Goal: Browse casually: Explore the website without a specific task or goal

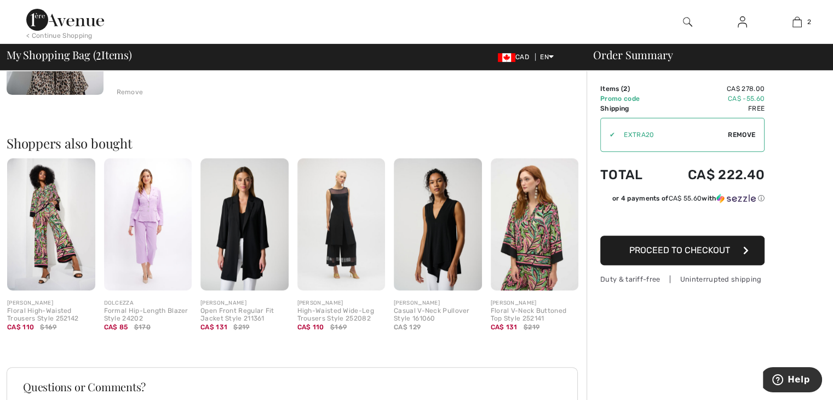
scroll to position [355, 0]
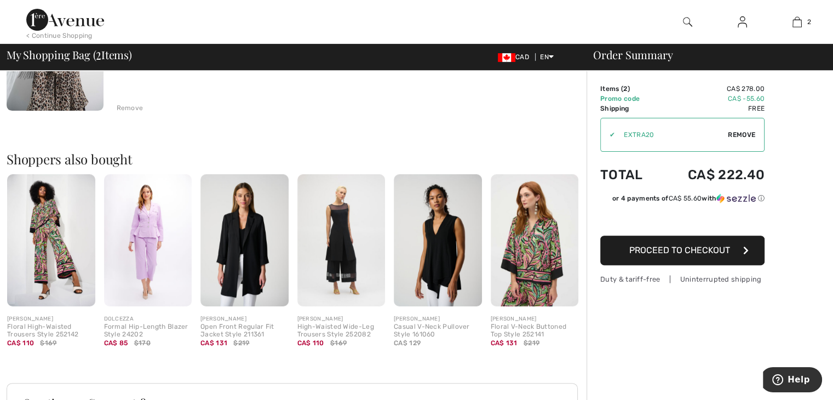
click at [362, 243] on img at bounding box center [341, 240] width 88 height 132
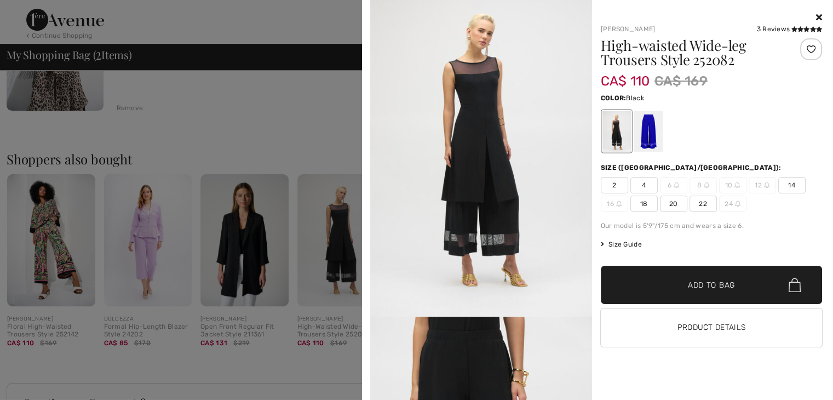
scroll to position [0, 0]
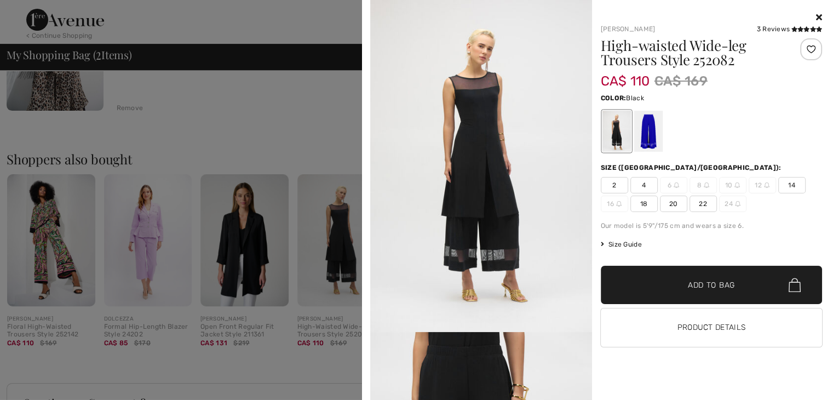
click at [816, 14] on icon at bounding box center [819, 17] width 6 height 9
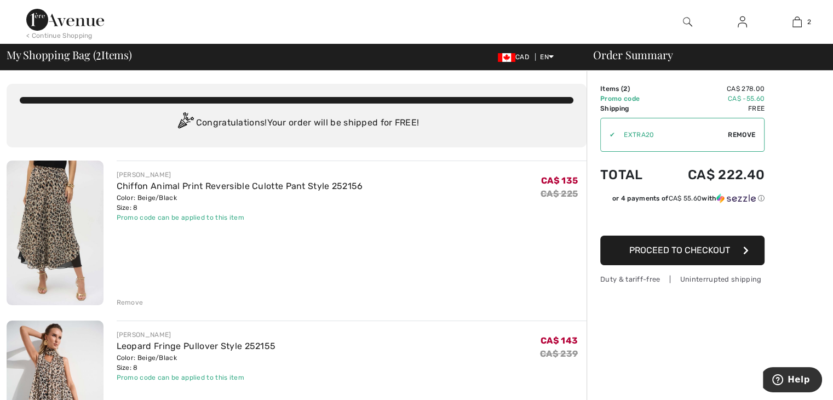
click at [70, 24] on img at bounding box center [65, 20] width 78 height 22
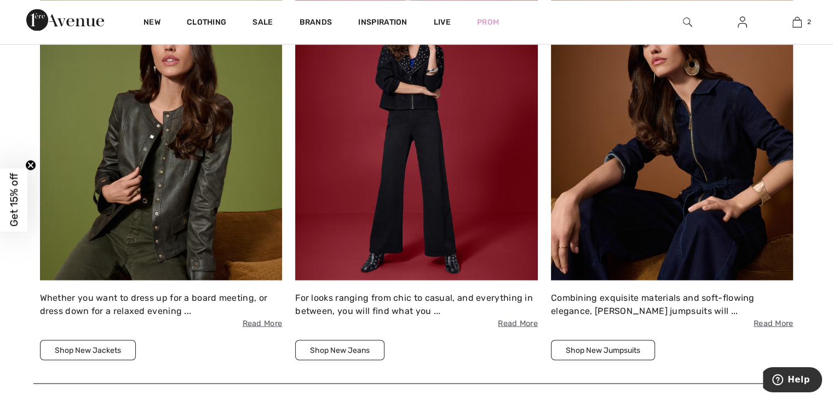
scroll to position [1922, 0]
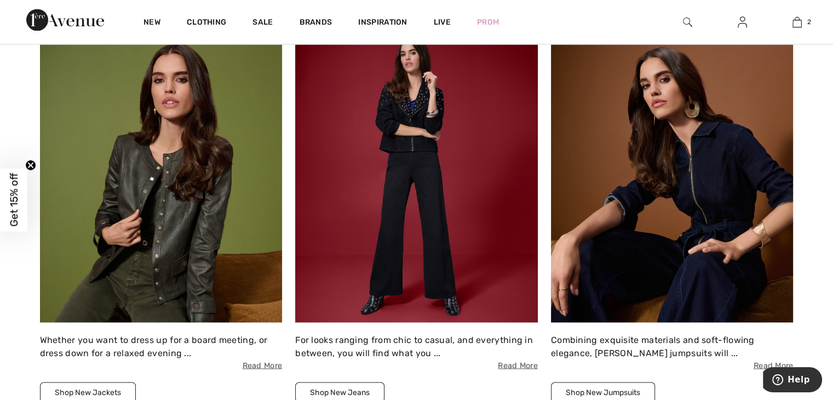
click at [206, 217] on img at bounding box center [161, 174] width 243 height 296
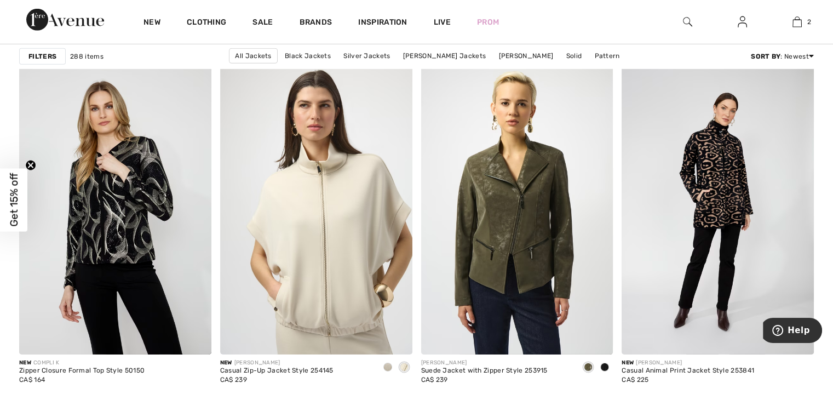
scroll to position [3275, 0]
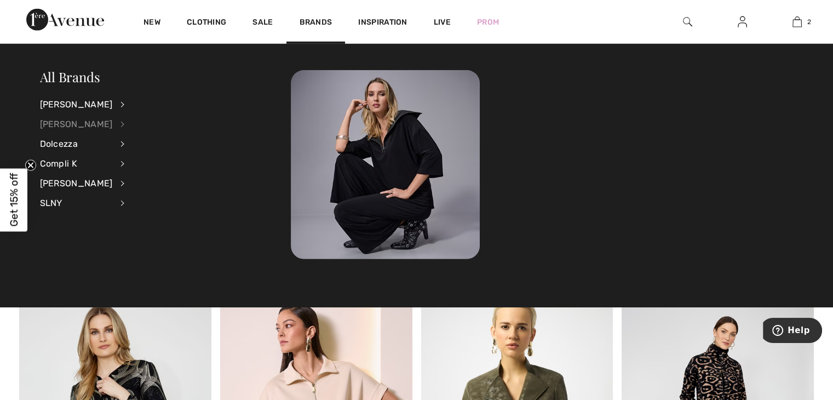
click at [83, 117] on div "[PERSON_NAME]" at bounding box center [76, 124] width 73 height 20
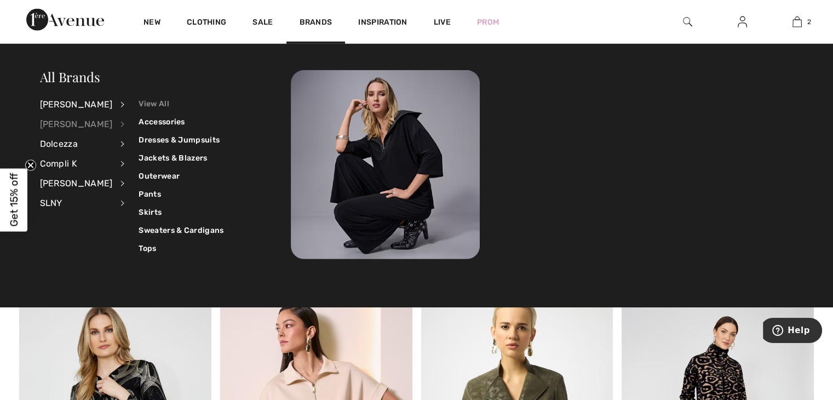
click at [141, 101] on link "View All" at bounding box center [181, 104] width 85 height 18
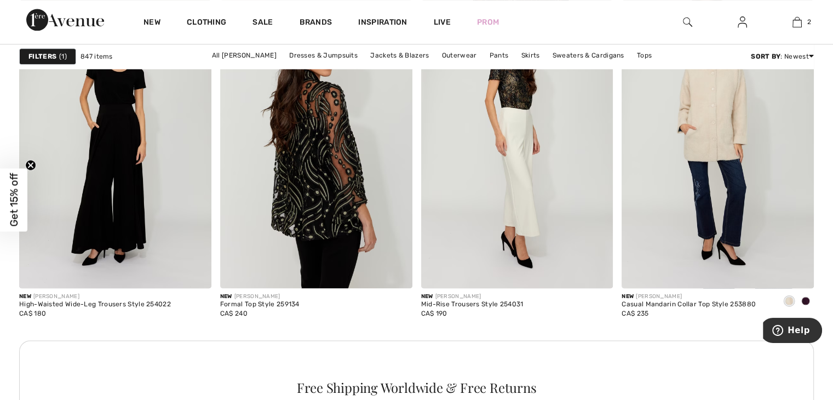
scroll to position [1486, 0]
click at [250, 267] on img at bounding box center [316, 143] width 192 height 288
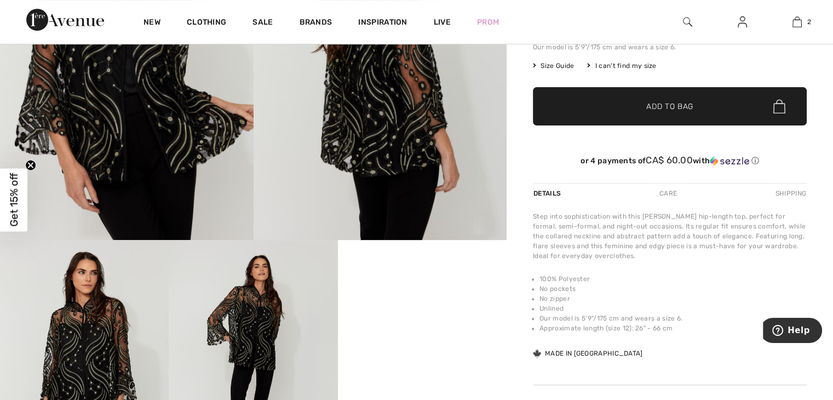
scroll to position [256, 0]
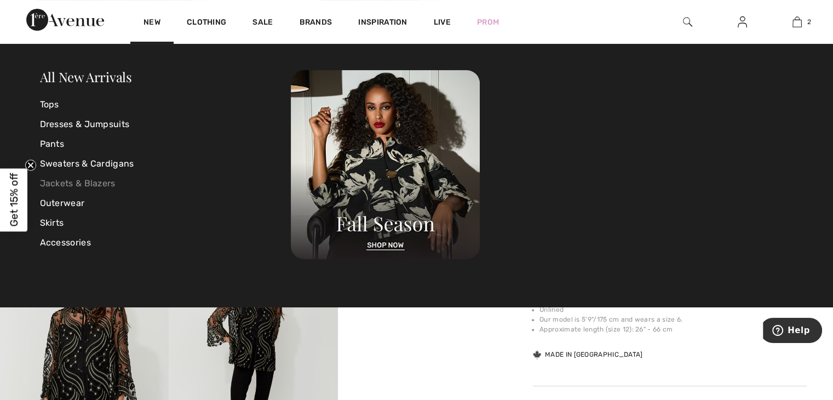
click at [64, 183] on link "Jackets & Blazers" at bounding box center [165, 184] width 251 height 20
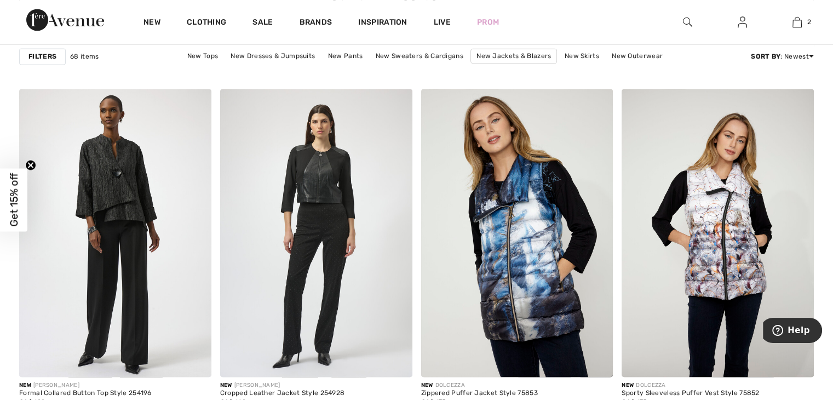
scroll to position [1617, 0]
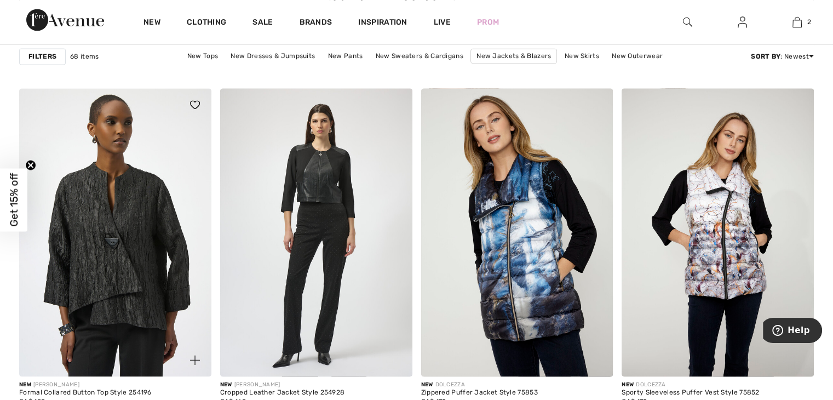
click at [96, 175] on img at bounding box center [115, 232] width 192 height 288
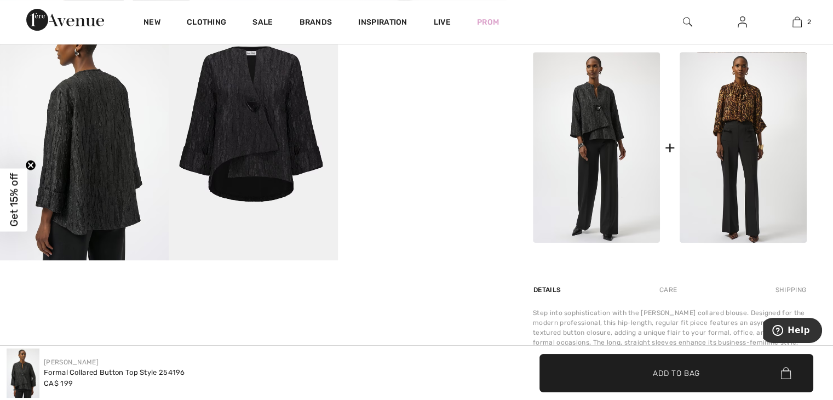
scroll to position [497, 0]
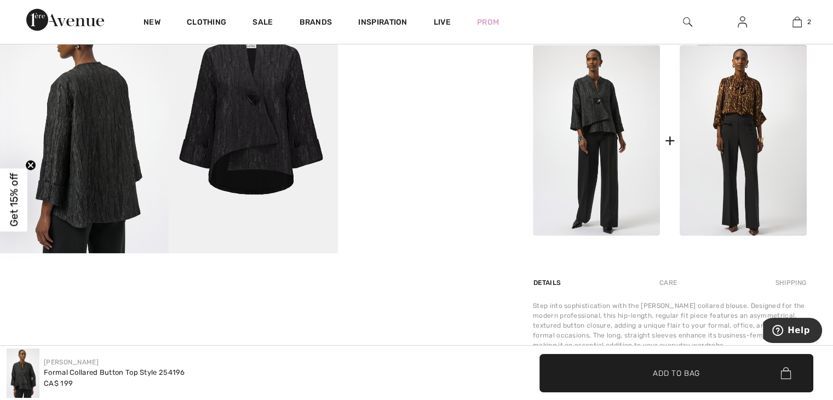
click at [236, 129] on img at bounding box center [253, 126] width 169 height 253
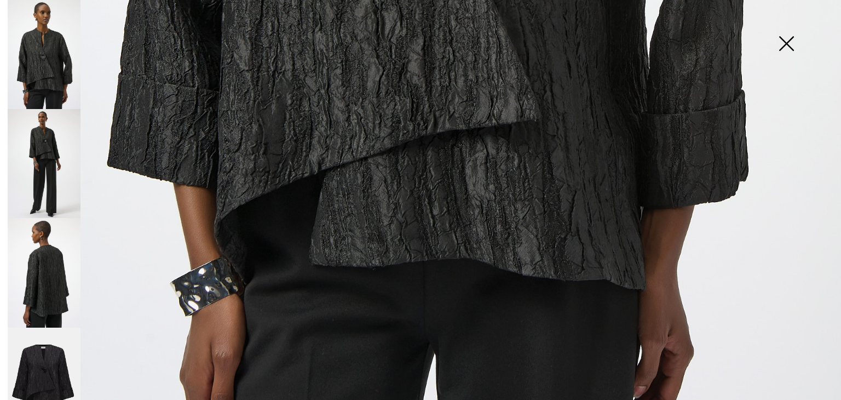
scroll to position [773, 0]
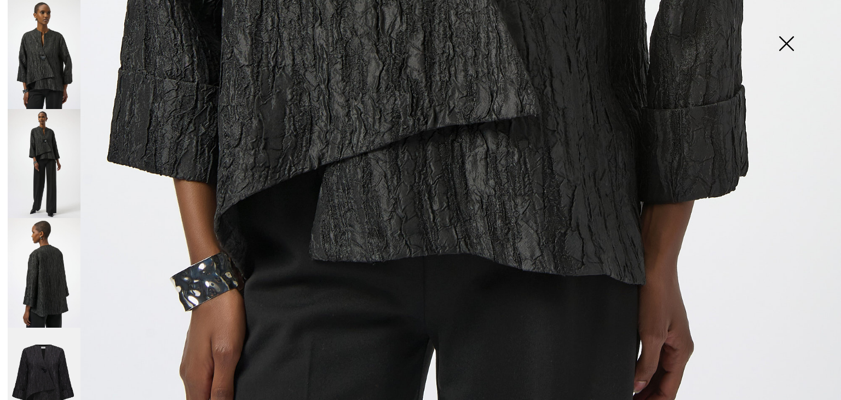
click at [48, 266] on img at bounding box center [44, 272] width 73 height 109
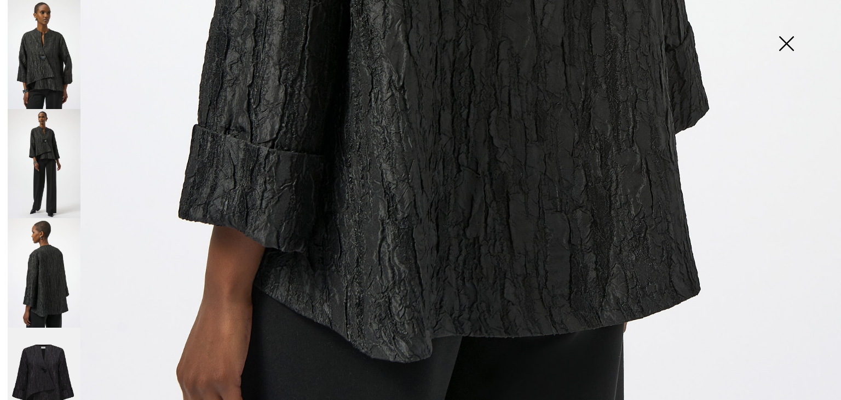
click at [53, 171] on img at bounding box center [44, 163] width 73 height 109
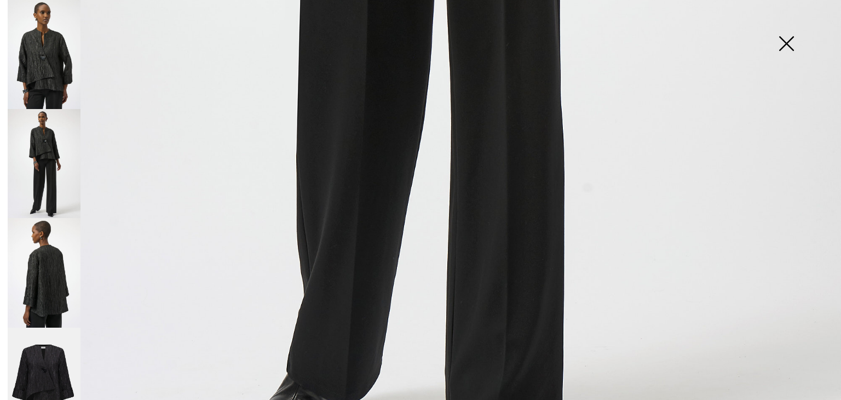
click at [54, 61] on img at bounding box center [44, 54] width 73 height 109
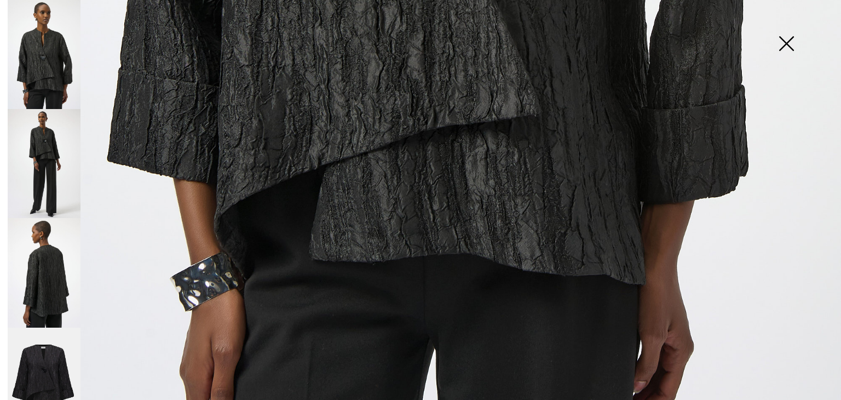
scroll to position [21, 0]
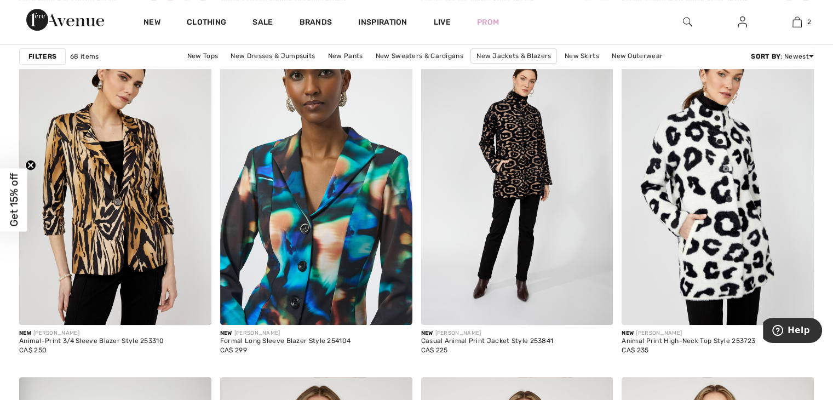
scroll to position [4708, 0]
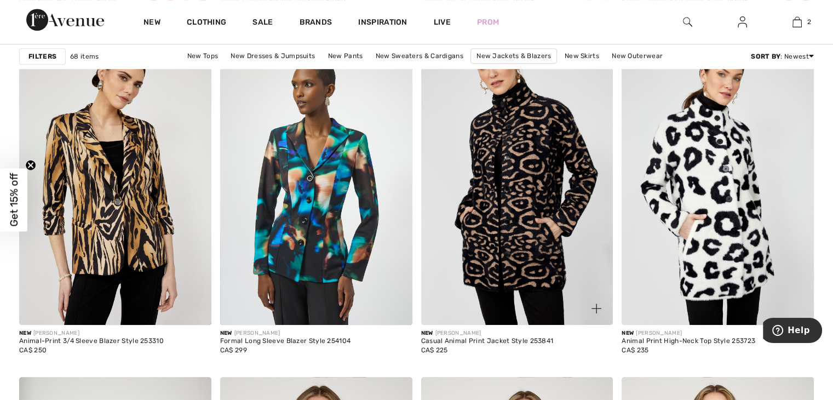
click at [520, 171] on img at bounding box center [517, 181] width 192 height 288
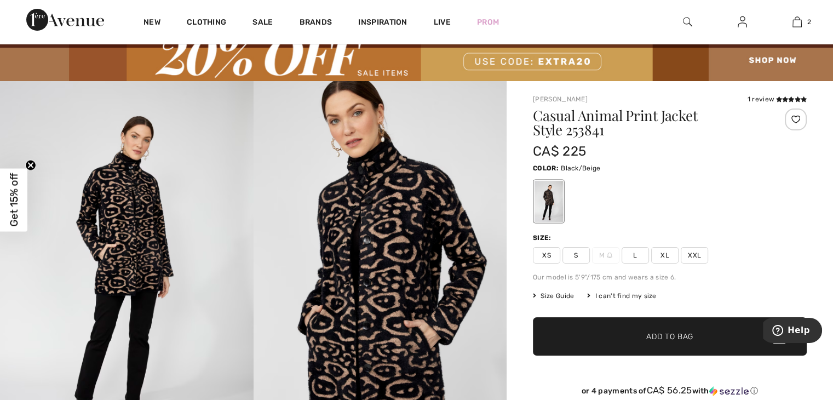
scroll to position [37, 0]
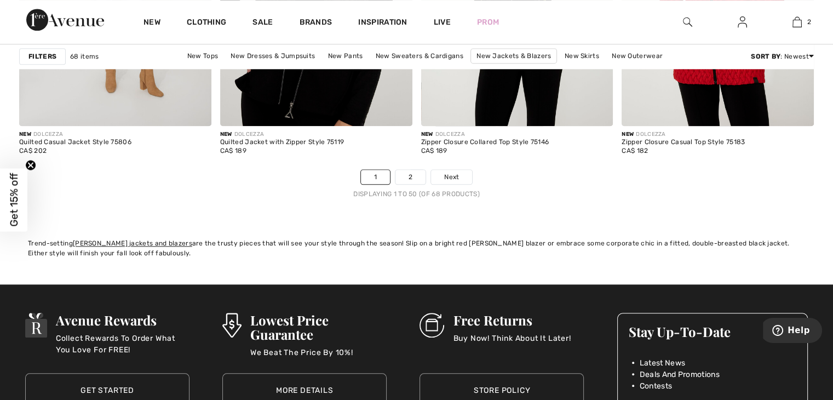
scroll to position [5251, 0]
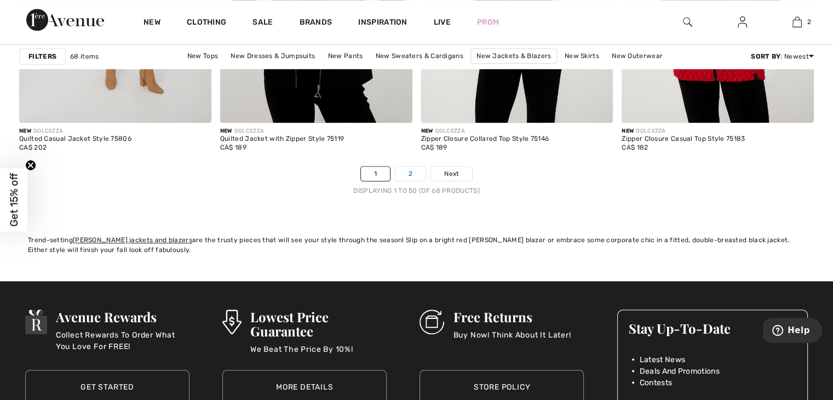
click at [416, 168] on link "2" at bounding box center [410, 174] width 30 height 14
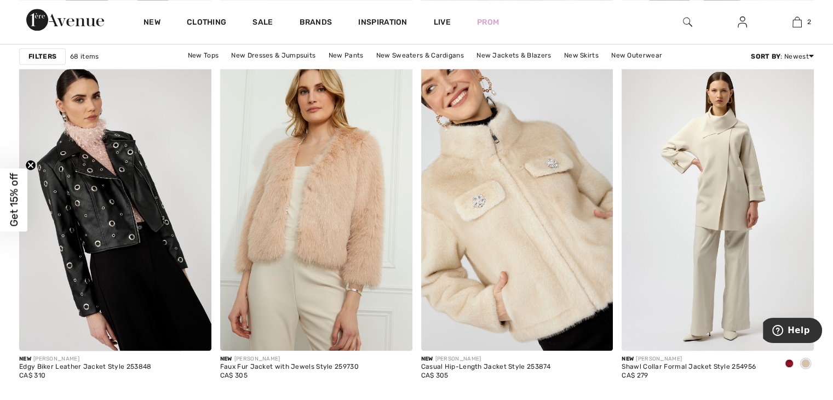
scroll to position [1174, 0]
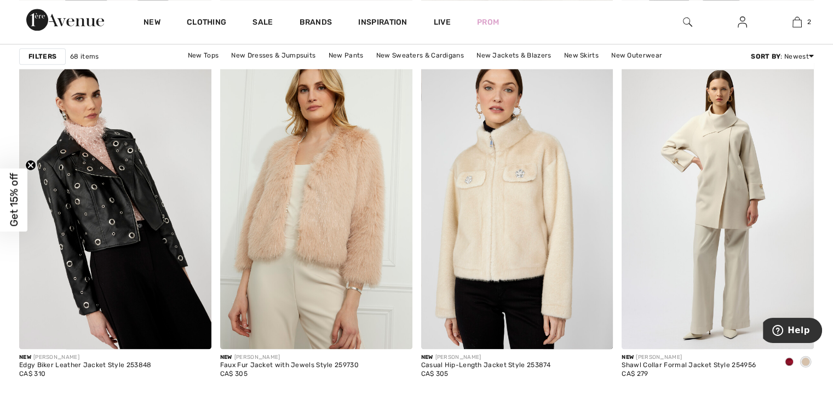
drag, startPoint x: 486, startPoint y: 213, endPoint x: 394, endPoint y: 35, distance: 201.1
click at [394, 35] on div "Inspiration" at bounding box center [382, 22] width 75 height 44
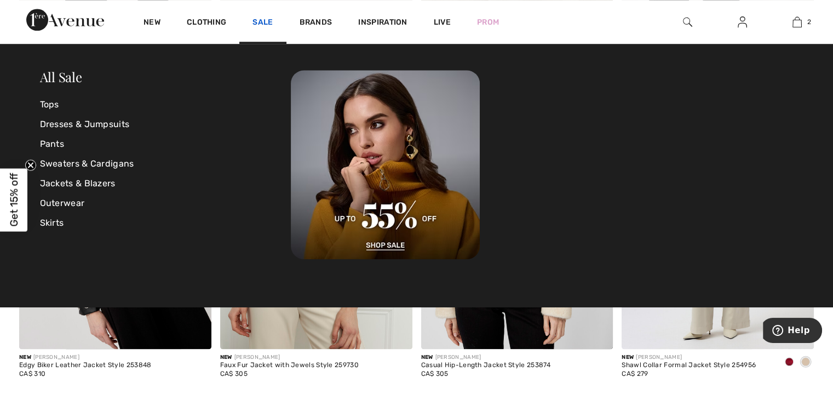
click at [262, 19] on link "Sale" at bounding box center [263, 24] width 20 height 12
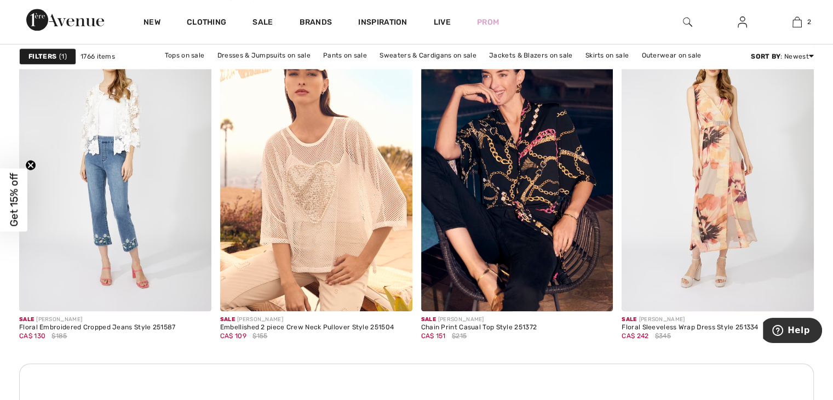
scroll to position [1226, 0]
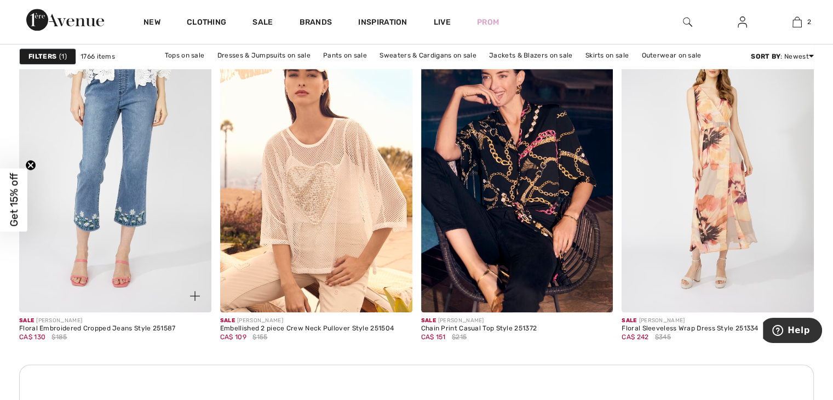
click at [85, 214] on img at bounding box center [115, 168] width 192 height 288
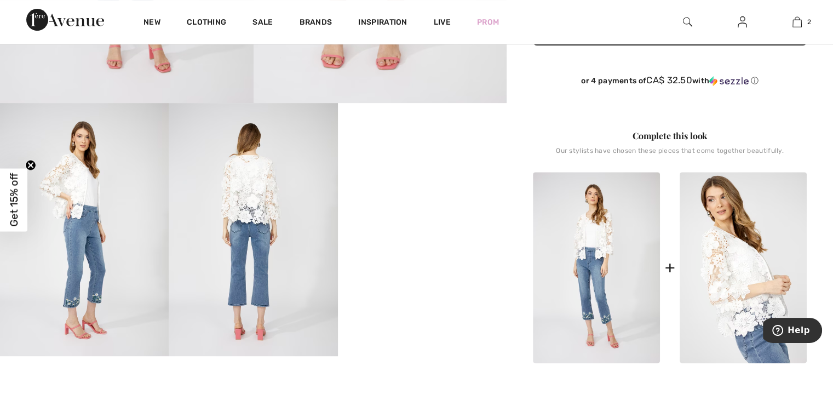
click at [700, 254] on img at bounding box center [743, 267] width 127 height 191
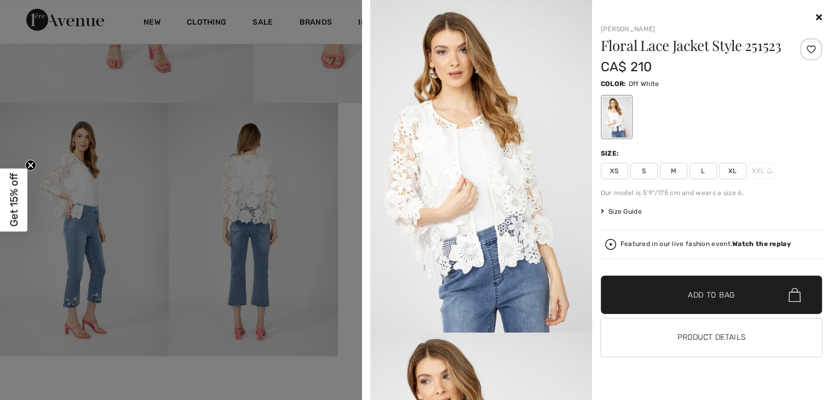
click at [821, 13] on icon at bounding box center [819, 17] width 6 height 9
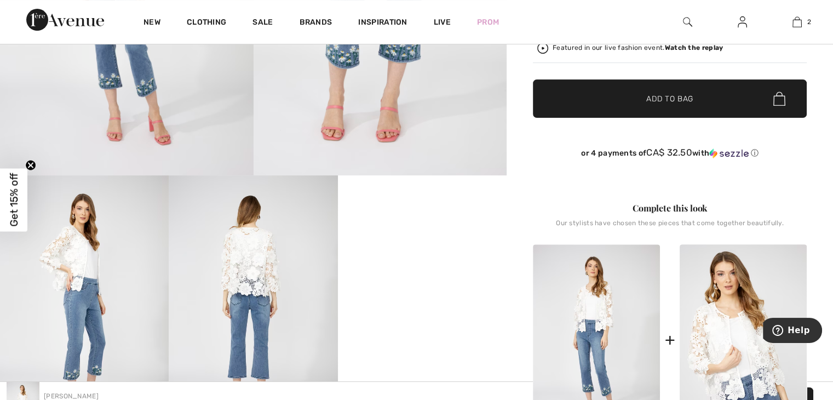
scroll to position [318, 0]
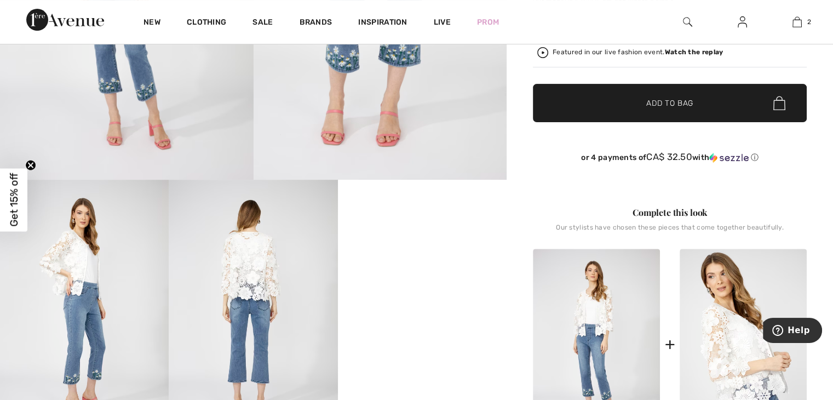
click at [712, 320] on img at bounding box center [743, 344] width 127 height 191
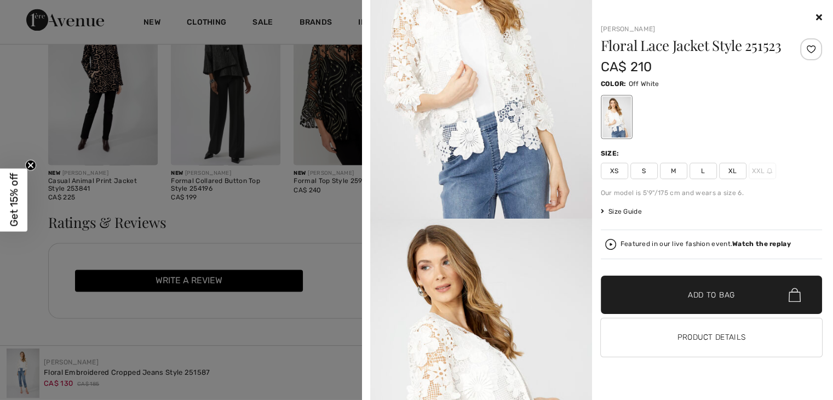
scroll to position [0, 0]
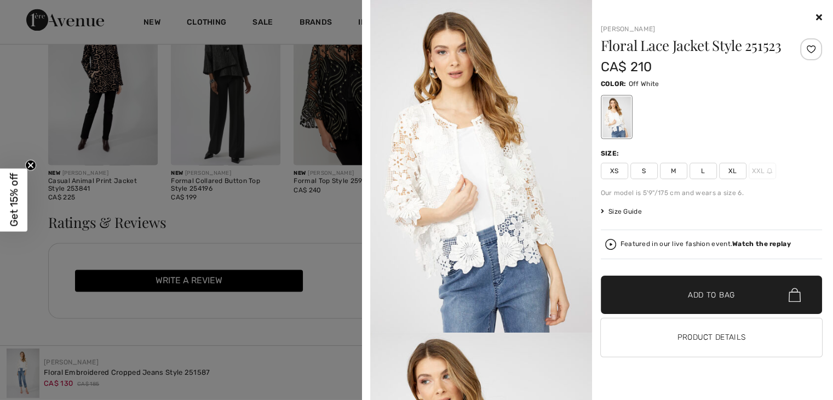
click at [524, 130] on img at bounding box center [481, 166] width 222 height 332
click at [616, 113] on div at bounding box center [616, 116] width 28 height 41
click at [816, 18] on icon at bounding box center [819, 17] width 6 height 9
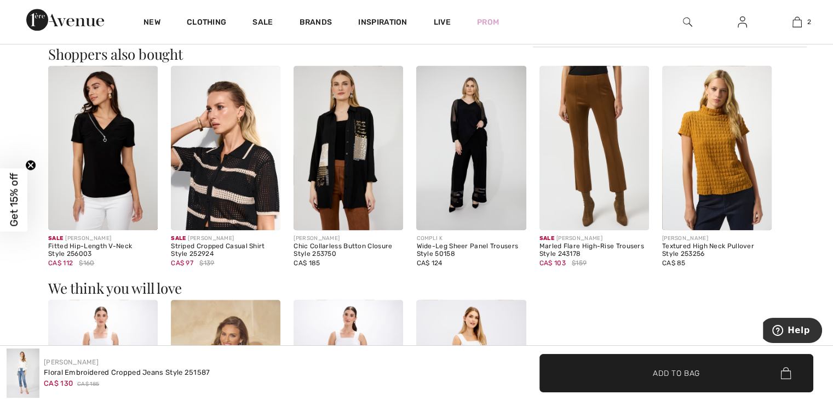
scroll to position [1046, 0]
click at [368, 145] on img at bounding box center [349, 148] width 110 height 164
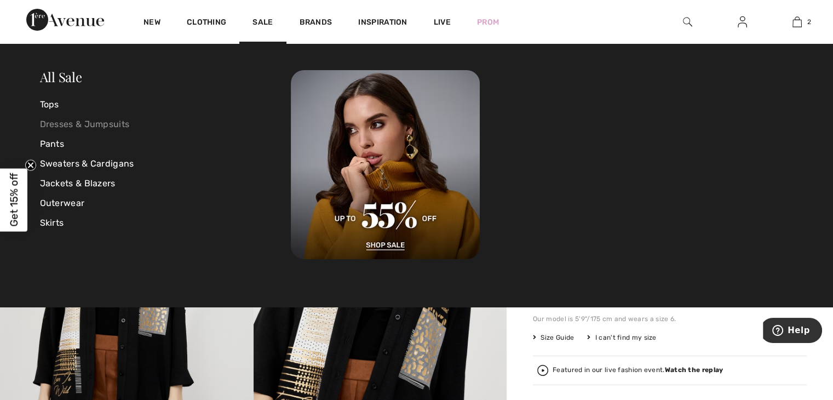
click at [80, 126] on link "Dresses & Jumpsuits" at bounding box center [165, 124] width 251 height 20
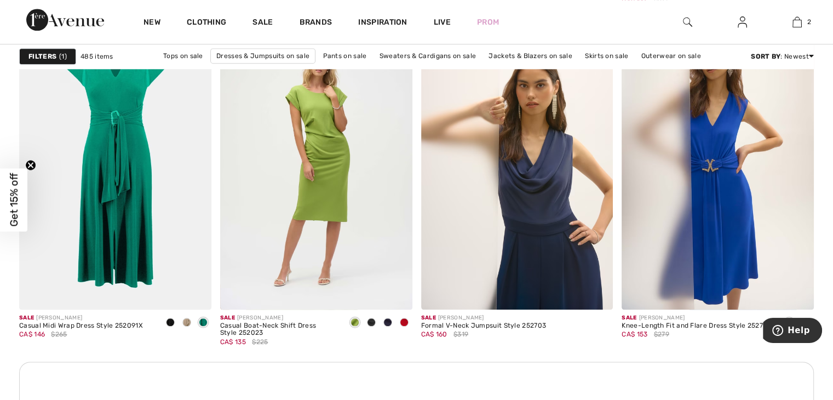
scroll to position [1214, 0]
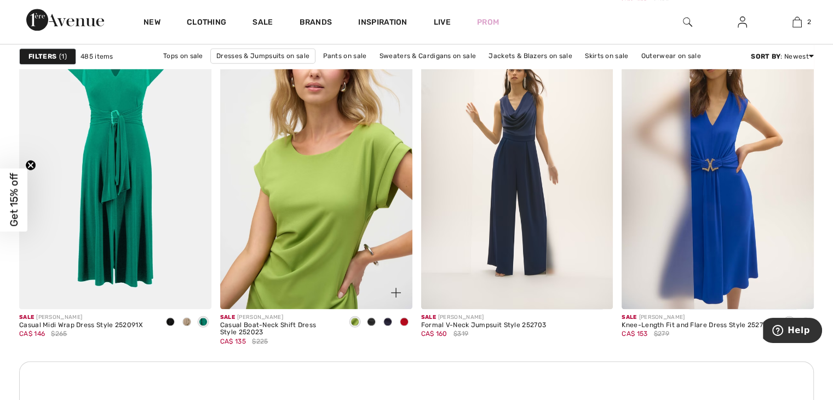
click at [364, 189] on img at bounding box center [316, 164] width 192 height 288
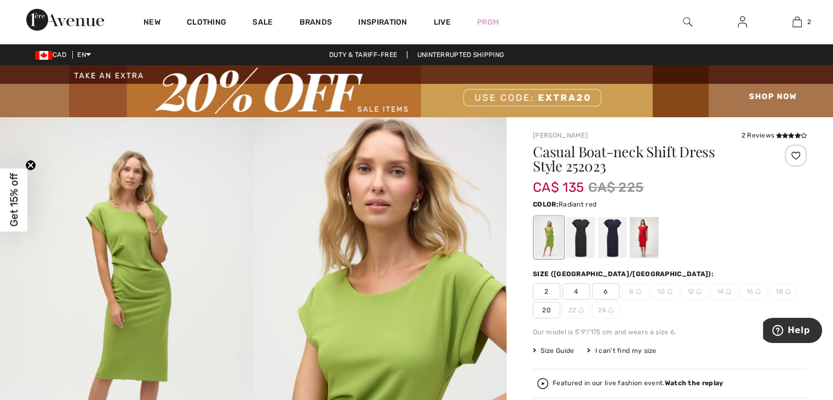
click at [646, 239] on div at bounding box center [644, 237] width 28 height 41
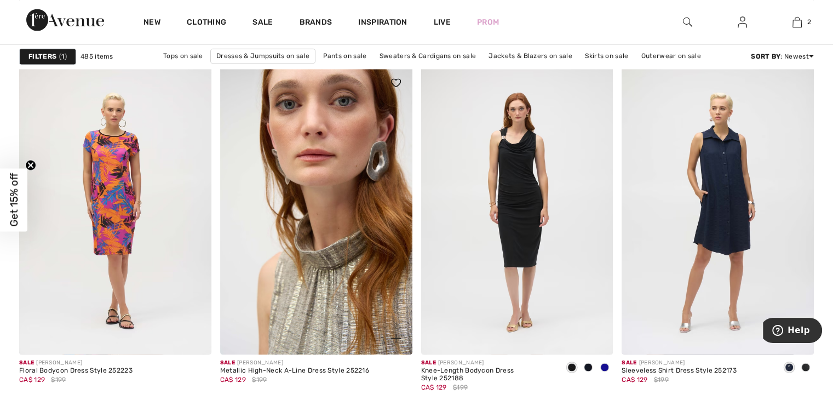
scroll to position [1641, 0]
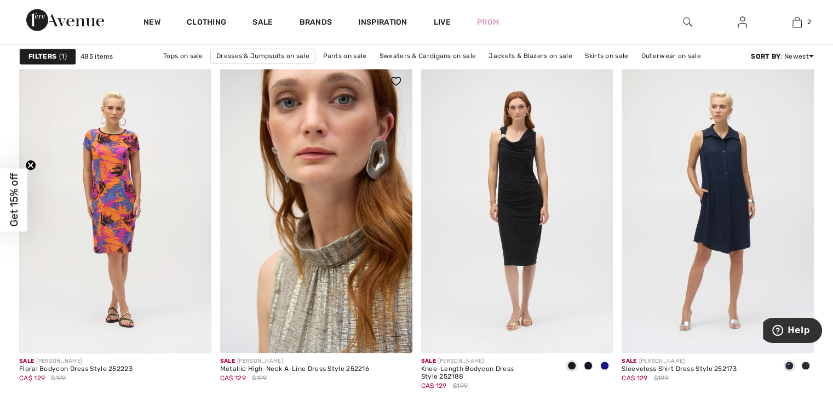
click at [338, 209] on img at bounding box center [316, 209] width 192 height 288
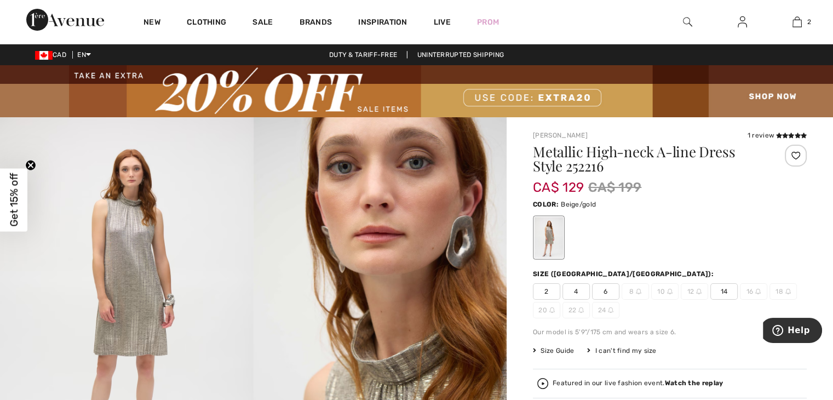
click at [125, 244] on img at bounding box center [127, 307] width 254 height 380
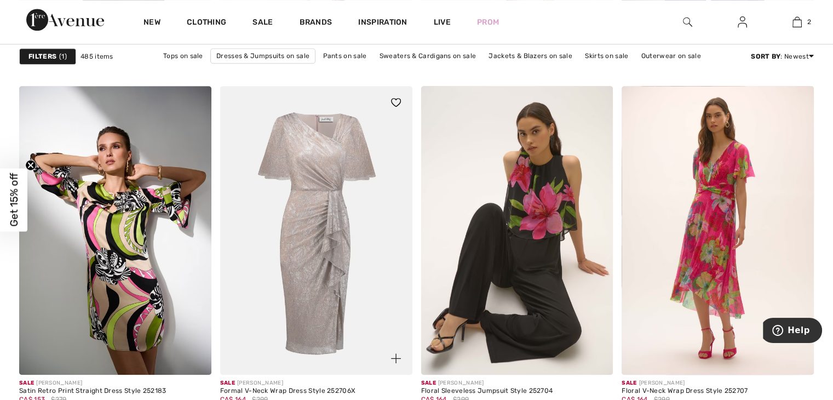
scroll to position [5023, 0]
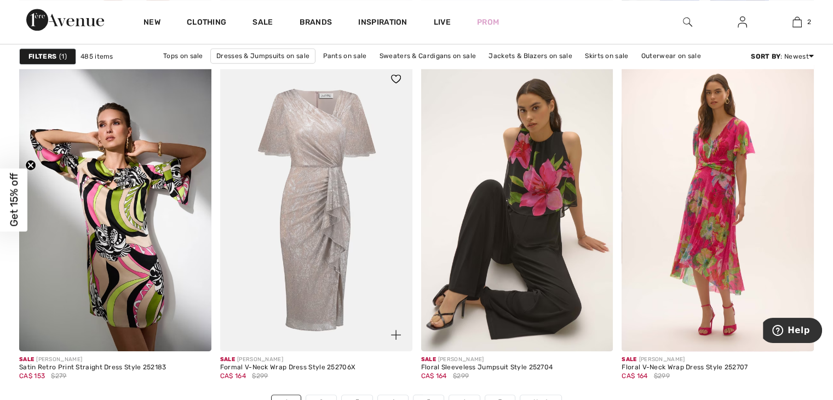
click at [307, 190] on img at bounding box center [316, 206] width 192 height 288
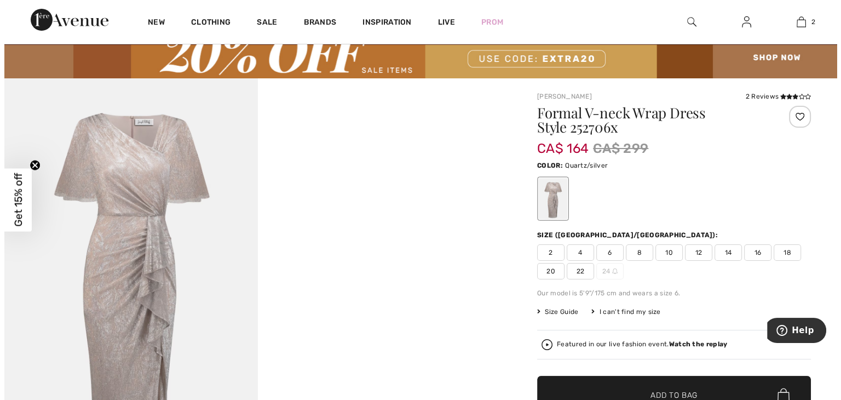
scroll to position [38, 0]
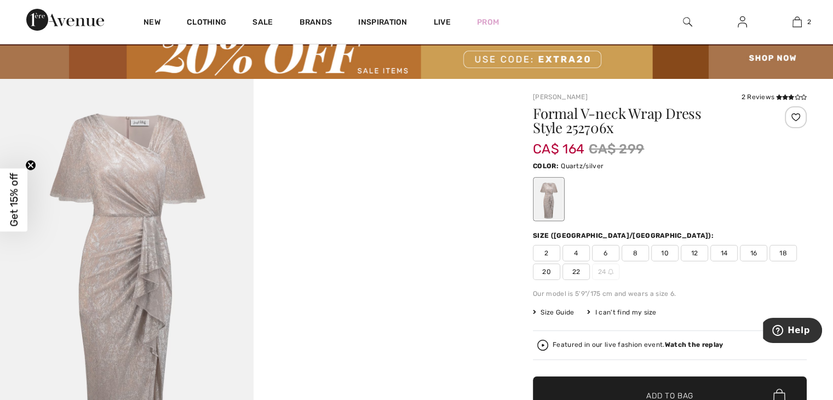
click at [213, 209] on img at bounding box center [127, 269] width 254 height 380
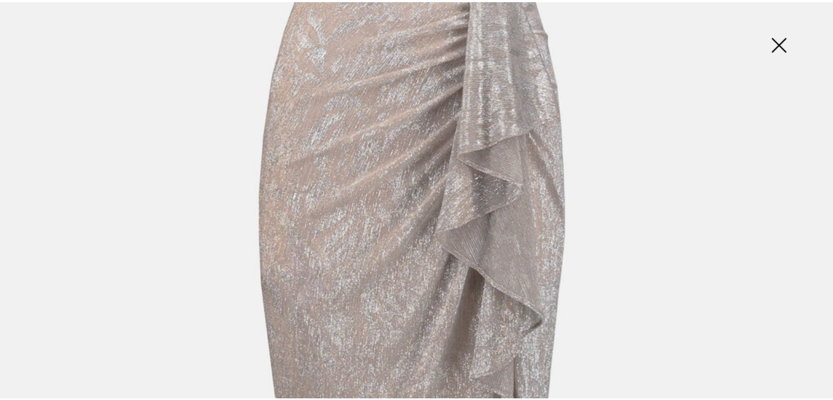
scroll to position [527, 0]
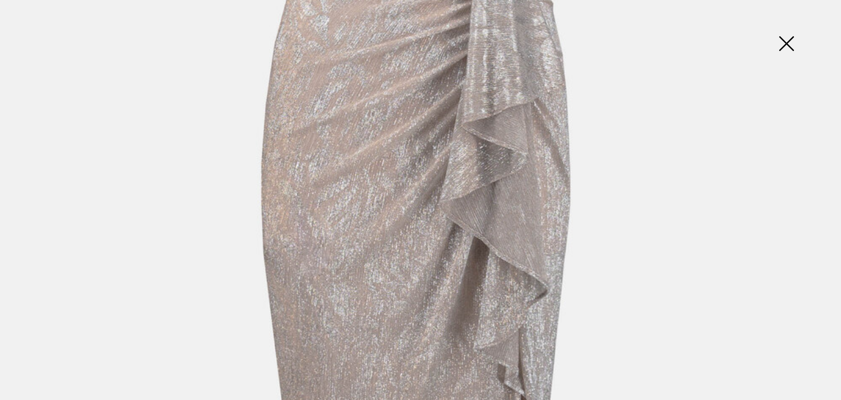
click at [791, 40] on img at bounding box center [786, 44] width 55 height 56
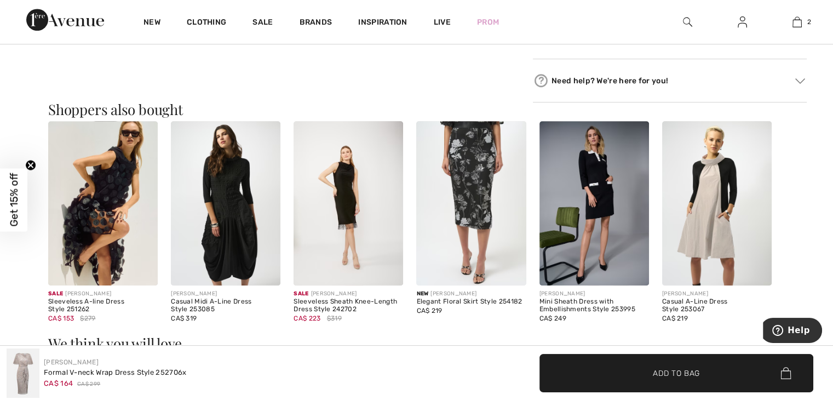
scroll to position [688, 0]
click at [694, 213] on img at bounding box center [717, 203] width 110 height 164
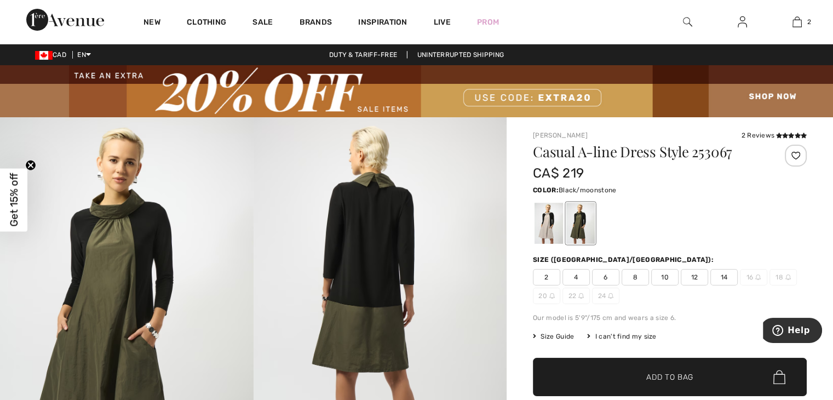
click at [556, 222] on div at bounding box center [549, 223] width 28 height 41
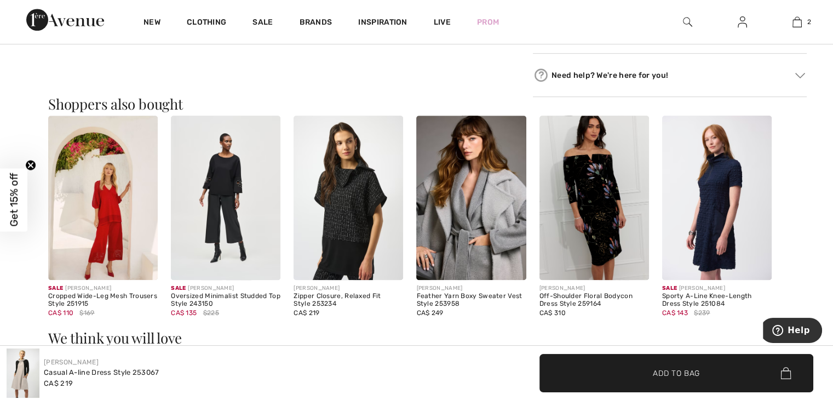
scroll to position [650, 0]
click at [226, 190] on img at bounding box center [226, 197] width 110 height 164
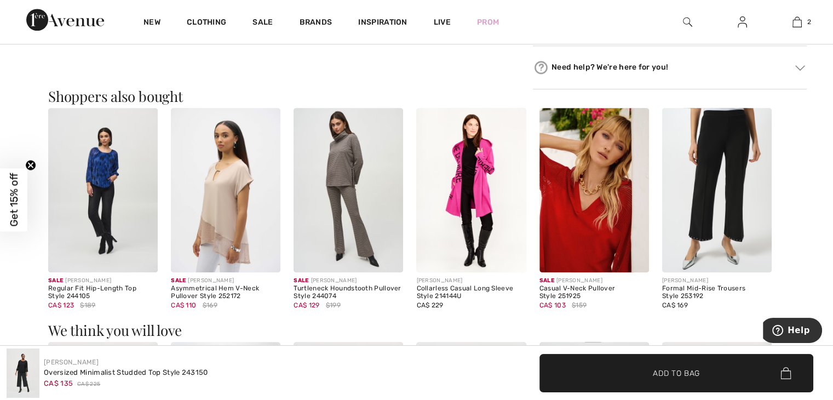
scroll to position [1018, 0]
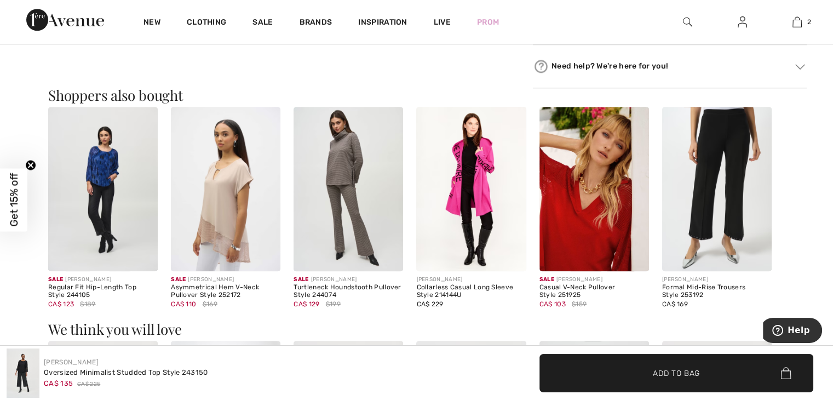
click at [231, 211] on img at bounding box center [226, 189] width 110 height 164
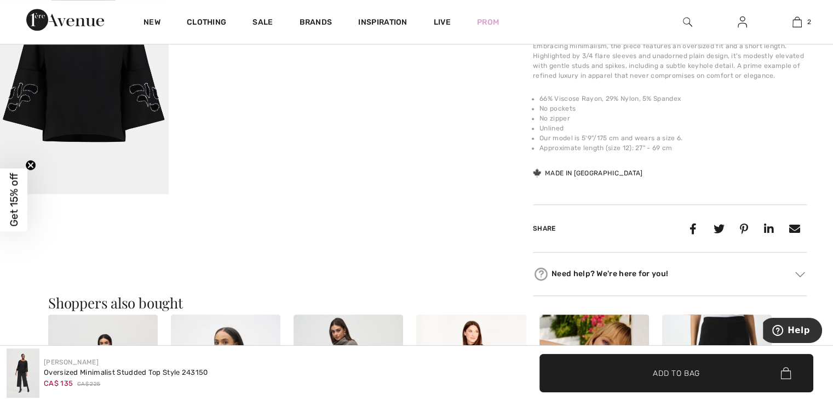
scroll to position [804, 0]
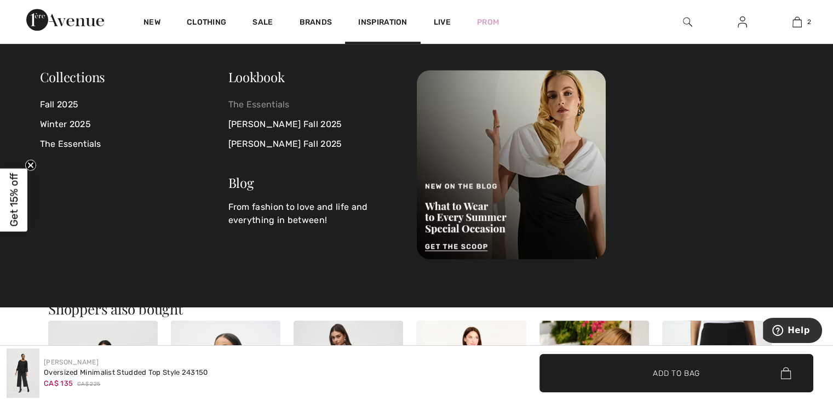
click at [240, 100] on link "The Essentials" at bounding box center [315, 105] width 175 height 20
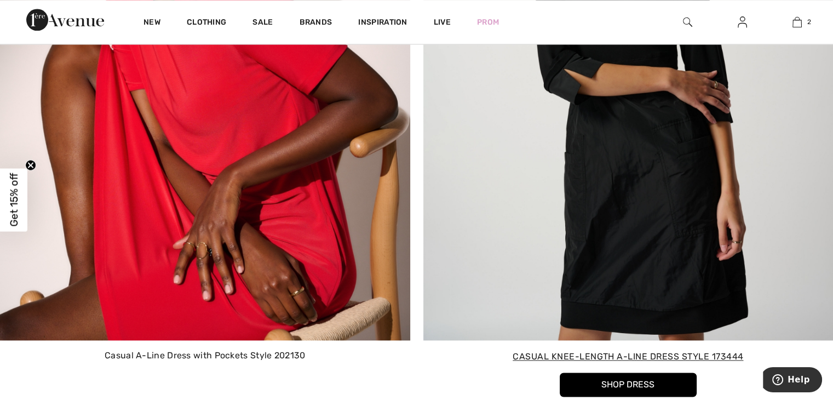
scroll to position [5611, 0]
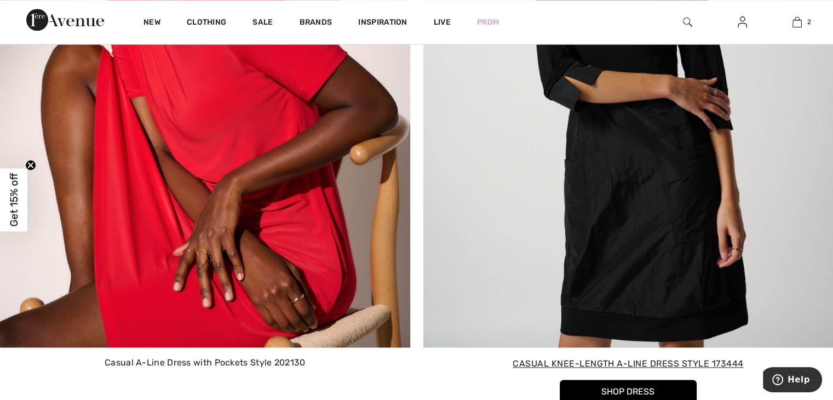
click at [543, 270] on img at bounding box center [628, 80] width 410 height 535
click at [581, 360] on span "Casual Knee-Length A-Line Dress Style 173444" at bounding box center [628, 363] width 393 height 15
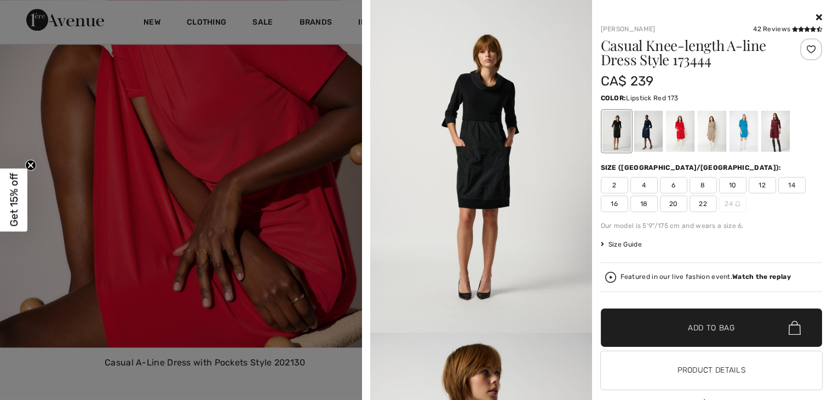
click at [674, 134] on div at bounding box center [680, 131] width 28 height 41
click at [683, 141] on div at bounding box center [680, 131] width 28 height 41
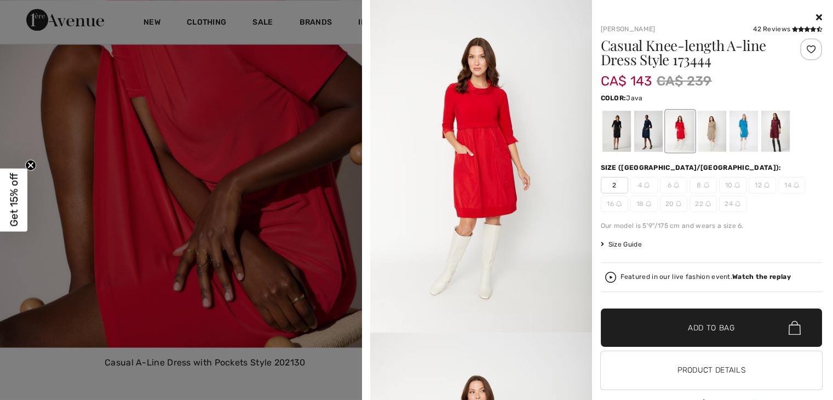
click at [702, 140] on div at bounding box center [711, 131] width 28 height 41
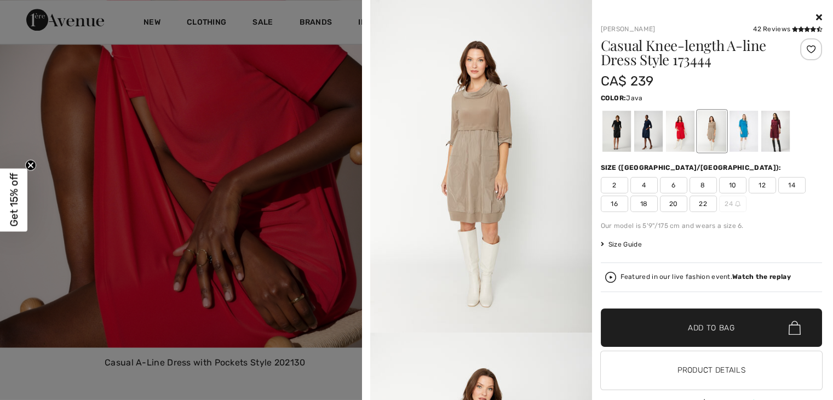
click at [347, 191] on div at bounding box center [416, 200] width 833 height 400
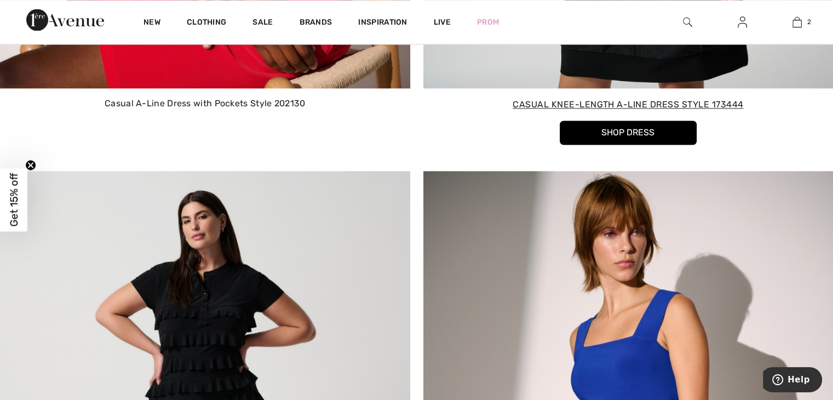
scroll to position [5866, 0]
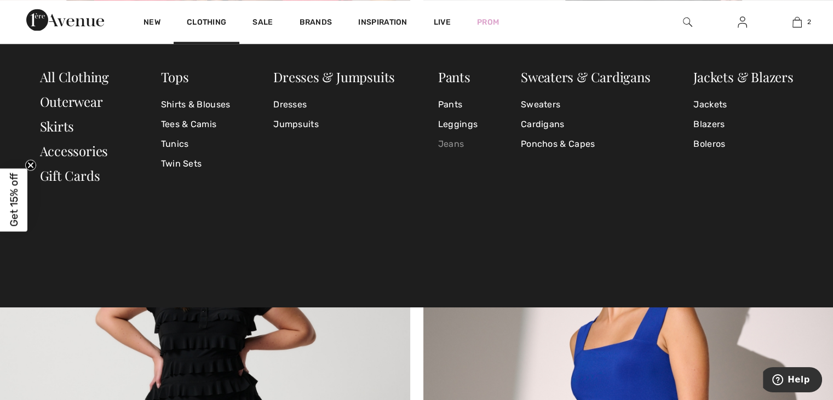
click at [451, 147] on link "Jeans" at bounding box center [457, 144] width 39 height 20
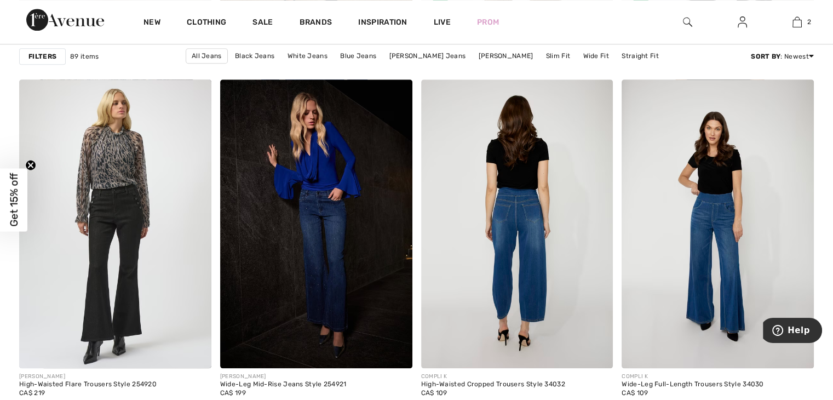
scroll to position [1154, 0]
click at [532, 233] on img at bounding box center [517, 224] width 192 height 288
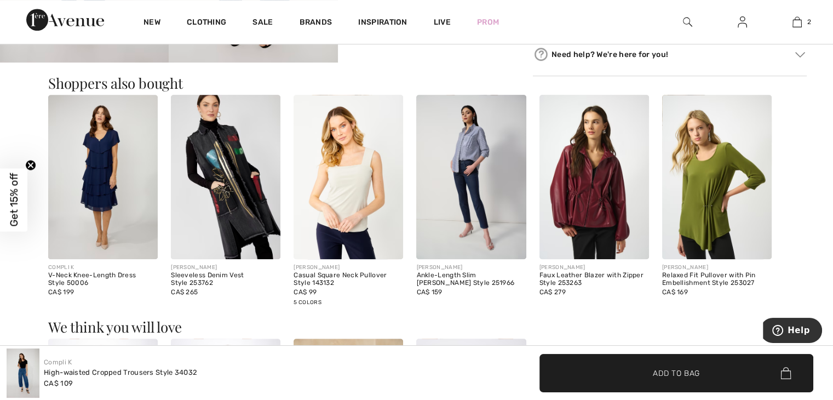
scroll to position [692, 0]
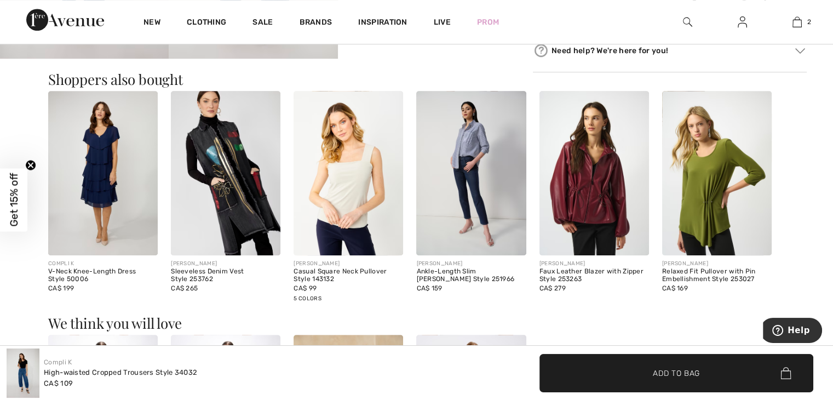
click at [248, 228] on img at bounding box center [226, 173] width 110 height 164
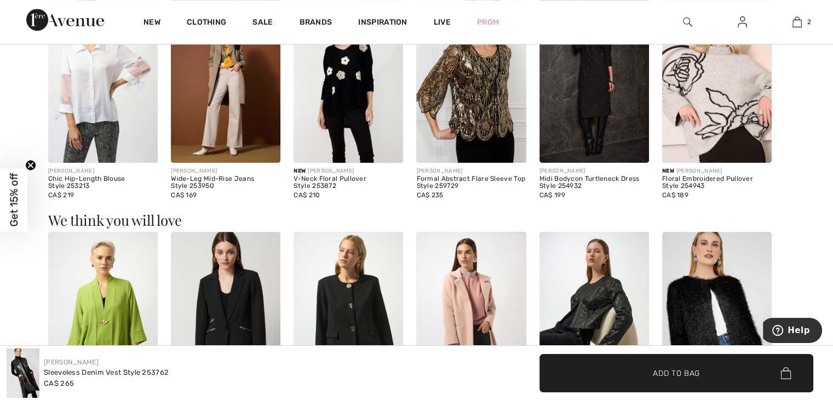
scroll to position [784, 0]
click at [464, 144] on img at bounding box center [471, 80] width 110 height 164
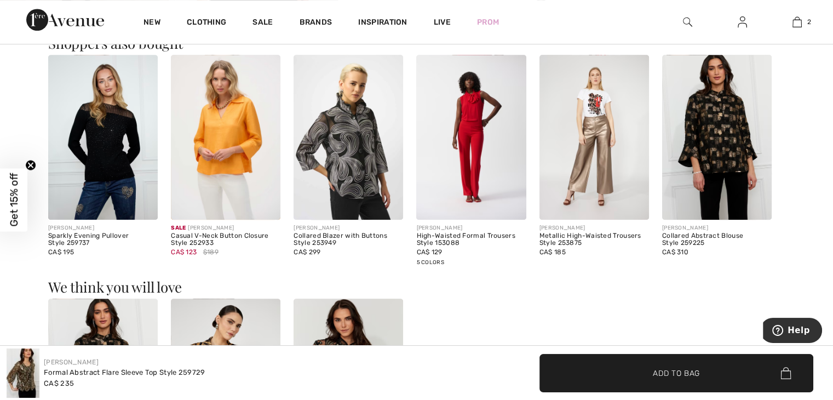
scroll to position [727, 0]
click at [121, 165] on img at bounding box center [103, 137] width 110 height 164
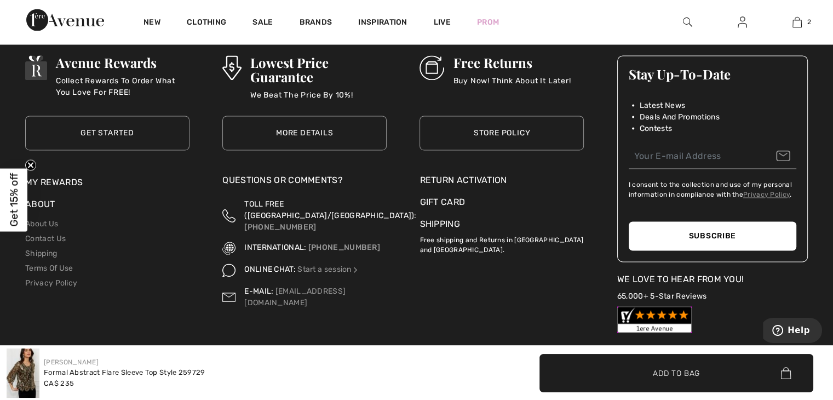
scroll to position [1790, 0]
